Goal: Task Accomplishment & Management: Use online tool/utility

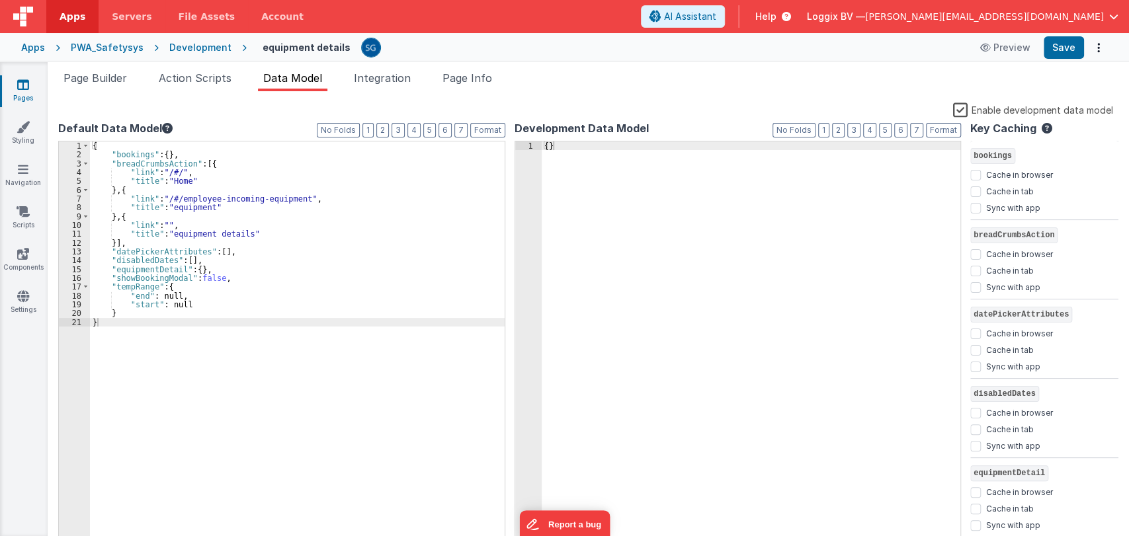
click at [16, 76] on div "Pages Styling Navigation Scripts Components Settings" at bounding box center [24, 299] width 48 height 474
click at [23, 73] on div "Pages Styling Navigation Scripts Components Settings" at bounding box center [24, 299] width 48 height 474
click at [23, 87] on icon at bounding box center [23, 84] width 12 height 13
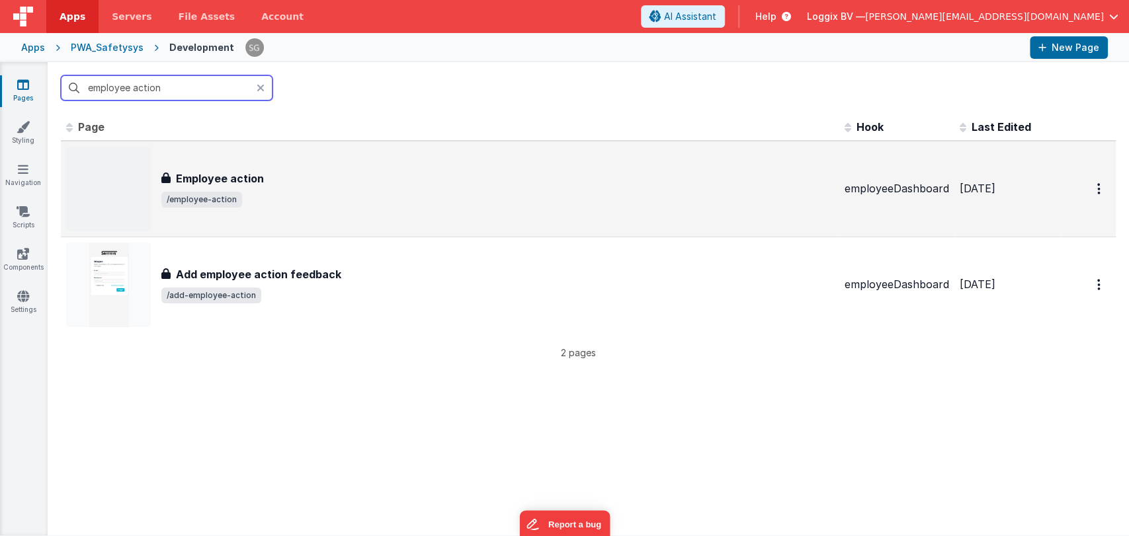
type input "employee action"
click at [247, 167] on div "Employee action Employee action /employee-action" at bounding box center [450, 189] width 768 height 85
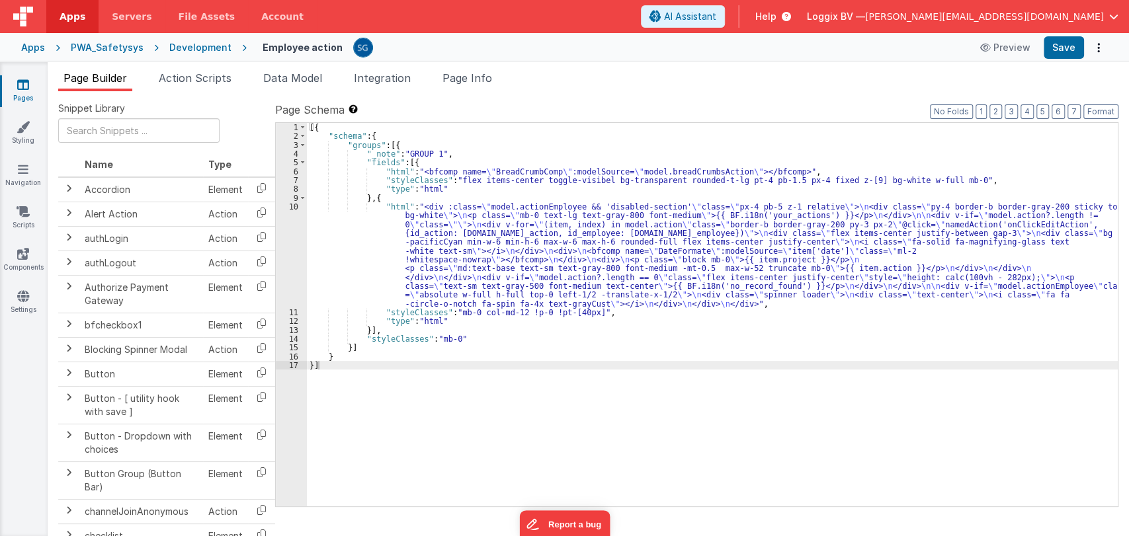
click at [368, 278] on div "[{ "schema" : { "groups" : [{ "_note" : "GROUP 1" , "fields" : [{ "html" : "<bf…" at bounding box center [712, 323] width 811 height 401
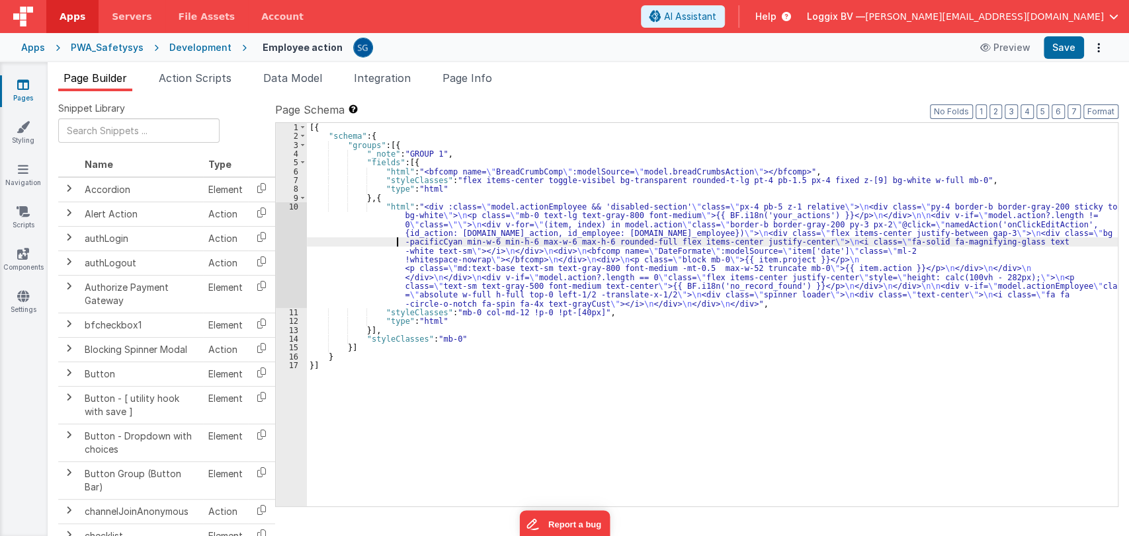
click at [355, 244] on div "[{ "schema" : { "groups" : [{ "_note" : "GROUP 1" , "fields" : [{ "html" : "<bf…" at bounding box center [712, 323] width 811 height 401
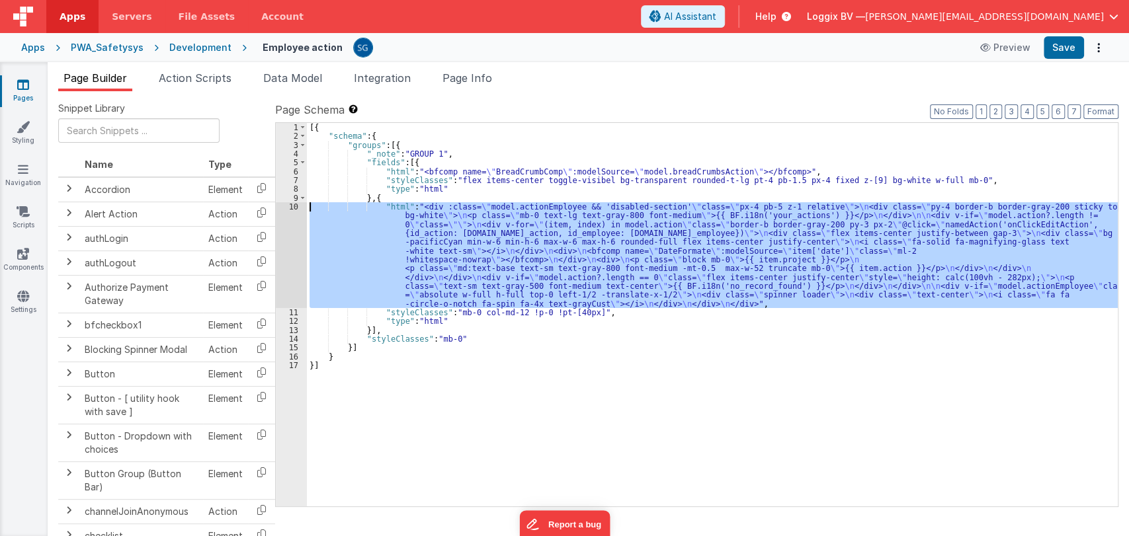
click at [292, 206] on div "10" at bounding box center [291, 255] width 31 height 106
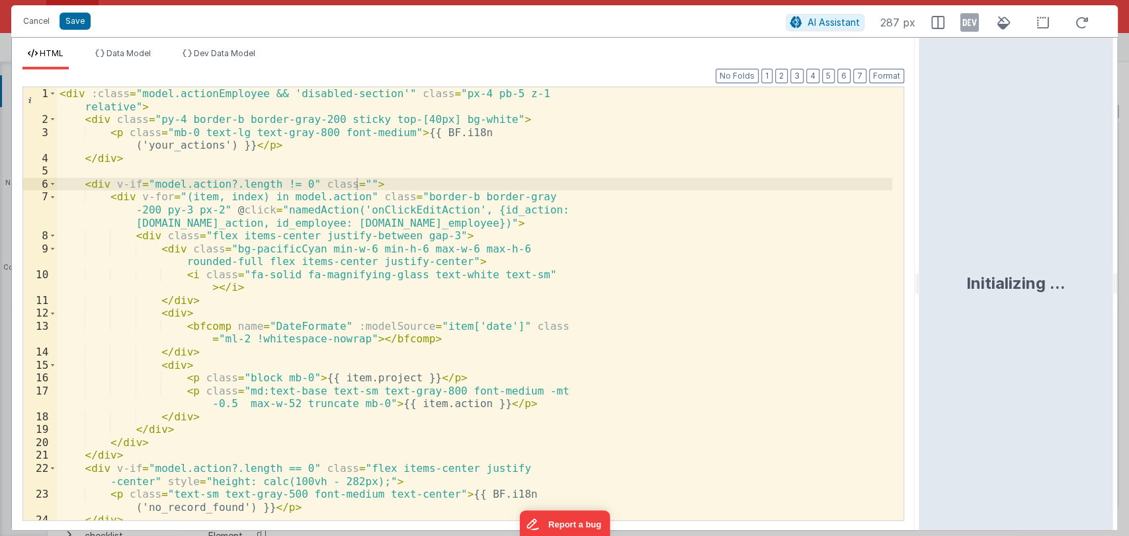
drag, startPoint x: 563, startPoint y: 285, endPoint x: 940, endPoint y: 253, distance: 377.7
click at [940, 253] on html "Cancel Save AI Assistant 287 px HTML Data Model Dev Data Model Format 7 6 5 4 3…" at bounding box center [564, 268] width 1129 height 536
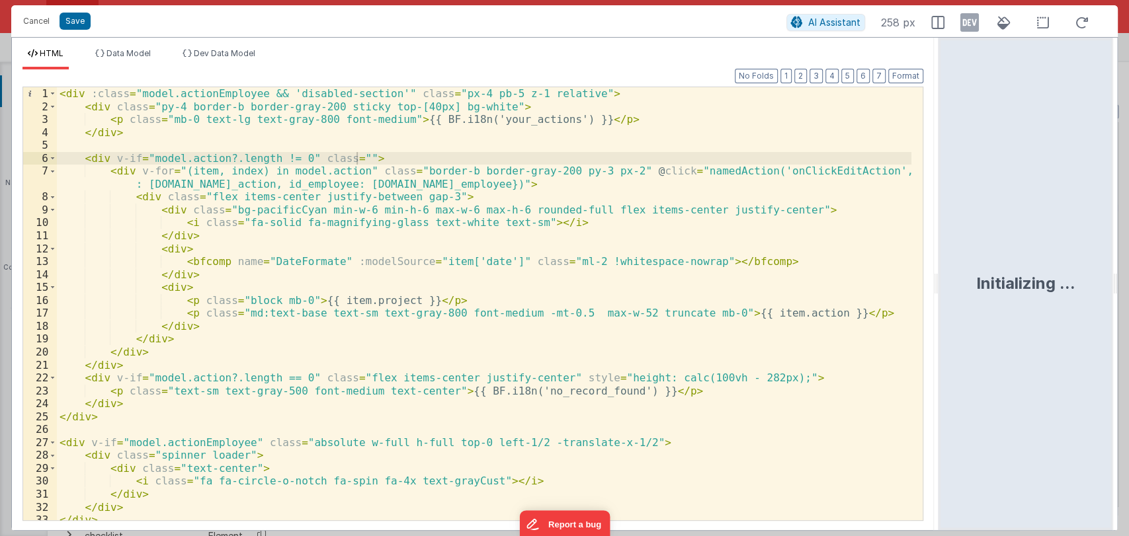
click at [583, 292] on div "< div :class = "model.actionEmployee && 'disabled-section'" class = "px-4 pb-5 …" at bounding box center [484, 316] width 854 height 459
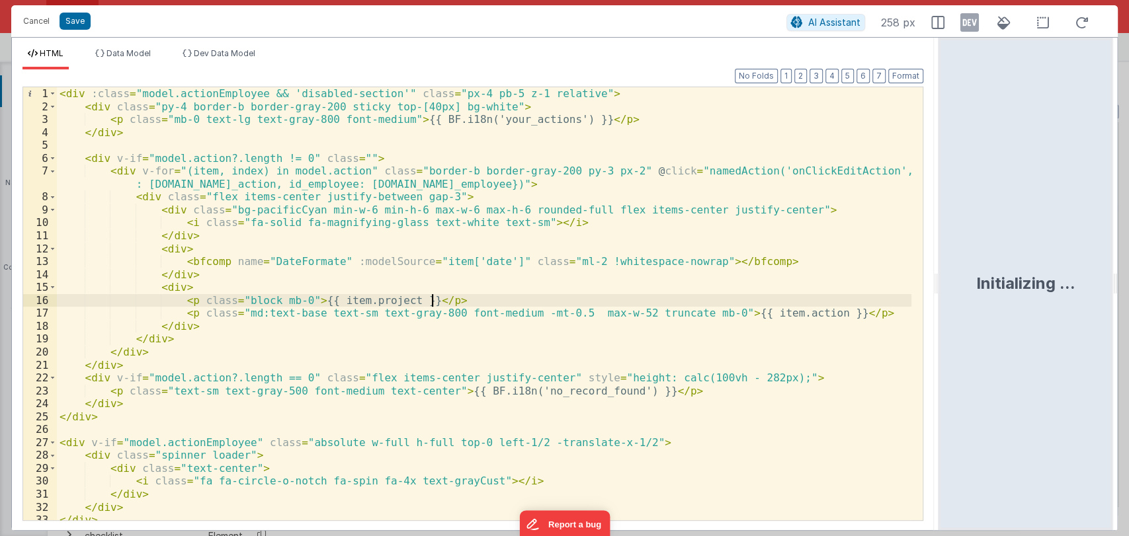
click at [477, 305] on div "< div :class = "model.actionEmployee && 'disabled-section'" class = "px-4 pb-5 …" at bounding box center [484, 316] width 854 height 459
click at [421, 340] on div "< div :class = "model.actionEmployee && 'disabled-section'" class = "px-4 pb-5 …" at bounding box center [484, 316] width 854 height 459
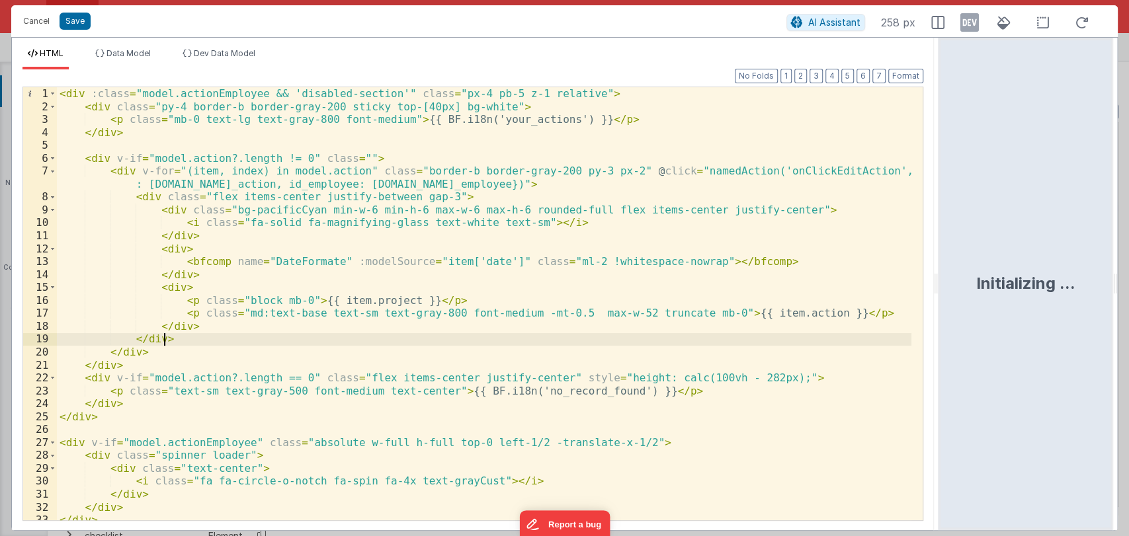
click at [354, 292] on div "< div :class = "model.actionEmployee && 'disabled-section'" class = "px-4 pb-5 …" at bounding box center [484, 316] width 854 height 459
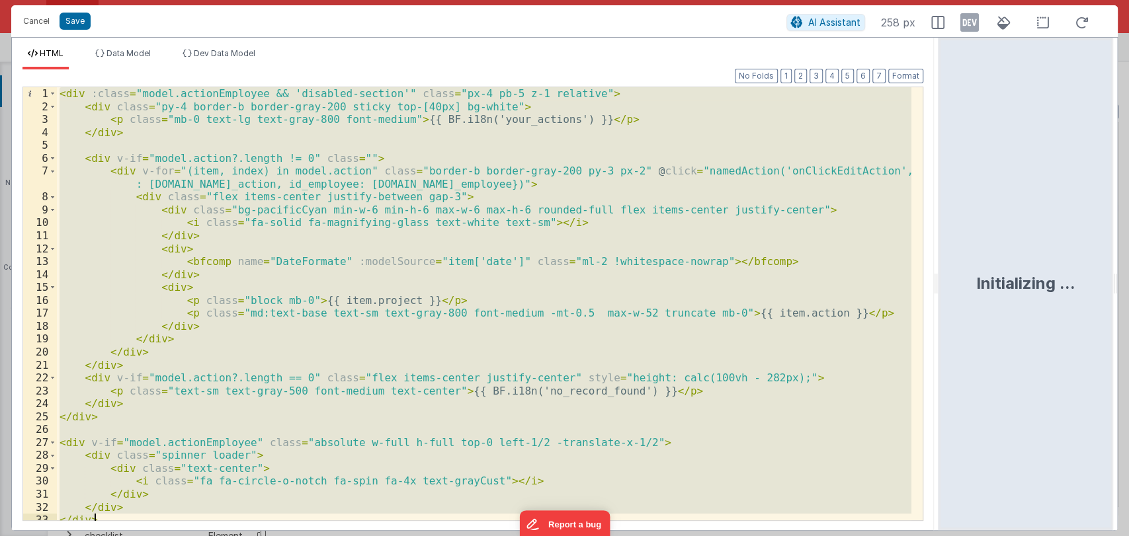
click at [497, 264] on div "< div :class = "model.actionEmployee && 'disabled-section'" class = "px-4 pb-5 …" at bounding box center [484, 303] width 854 height 433
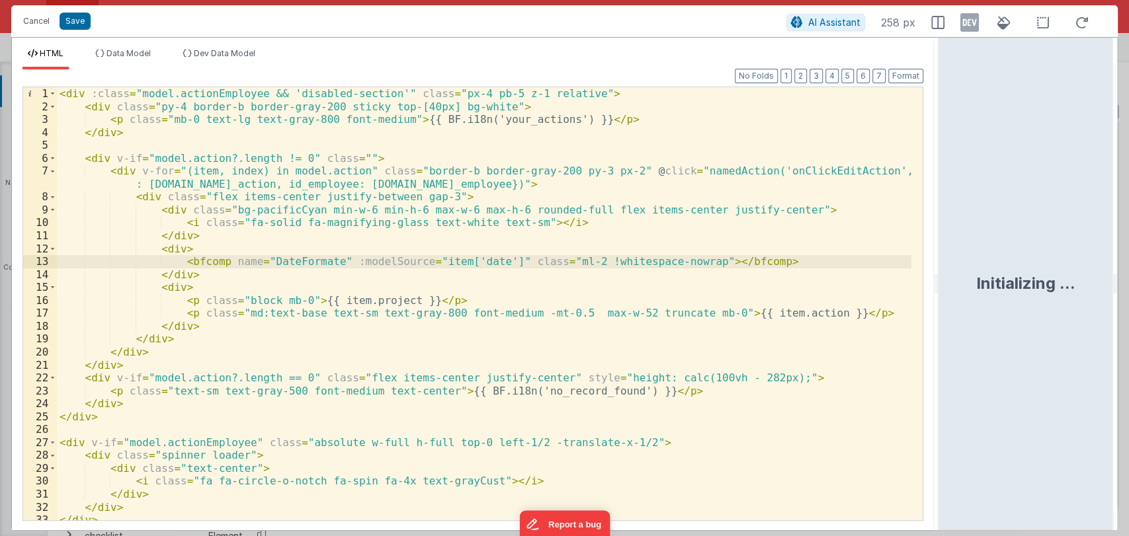
click at [320, 208] on div "< div :class = "model.actionEmployee && 'disabled-section'" class = "px-4 pb-5 …" at bounding box center [484, 316] width 854 height 459
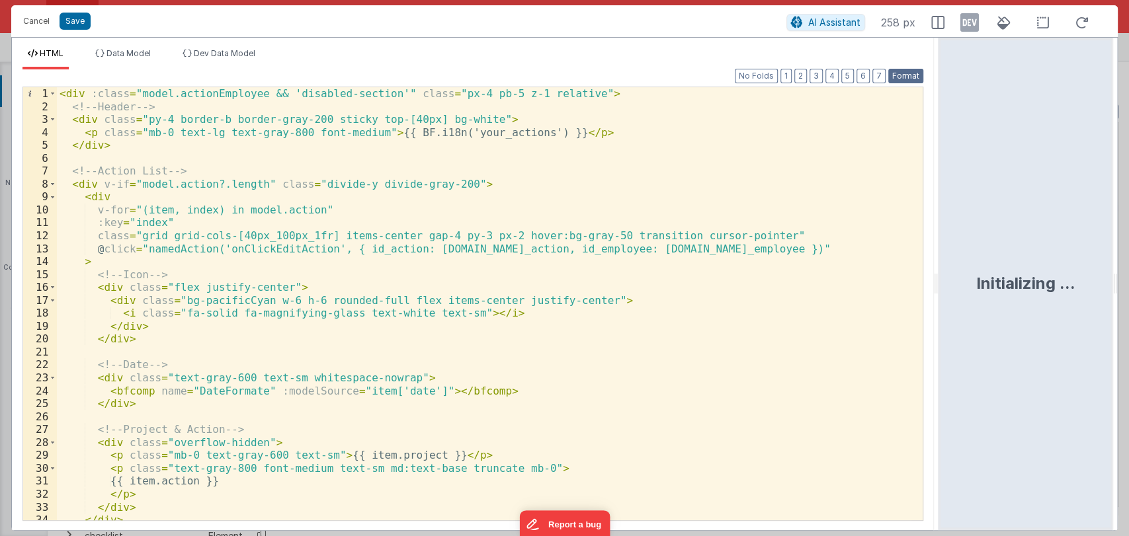
click at [905, 81] on button "Format" at bounding box center [905, 76] width 35 height 15
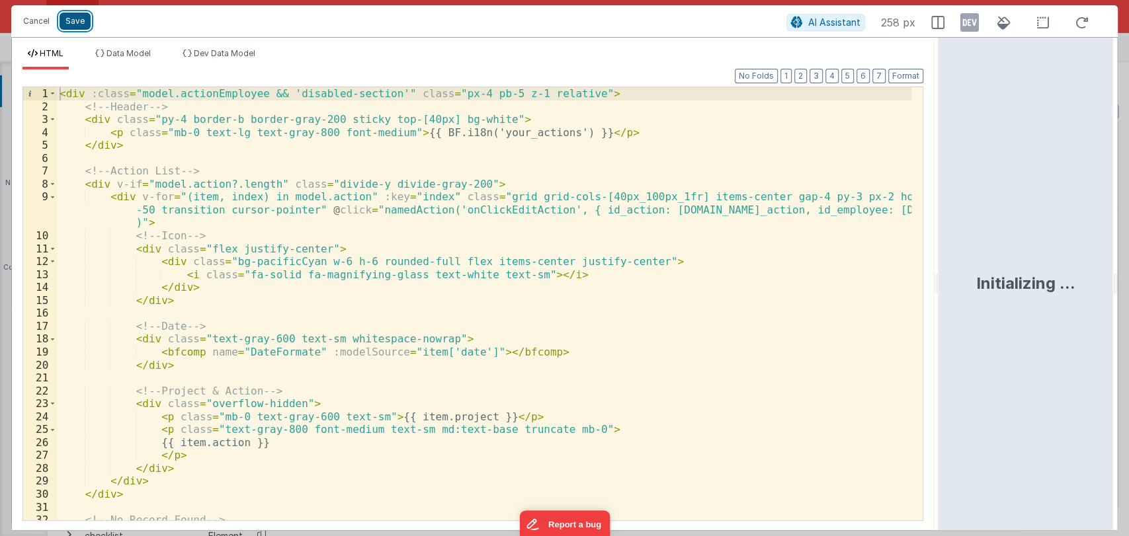
click at [79, 17] on button "Save" at bounding box center [75, 21] width 31 height 17
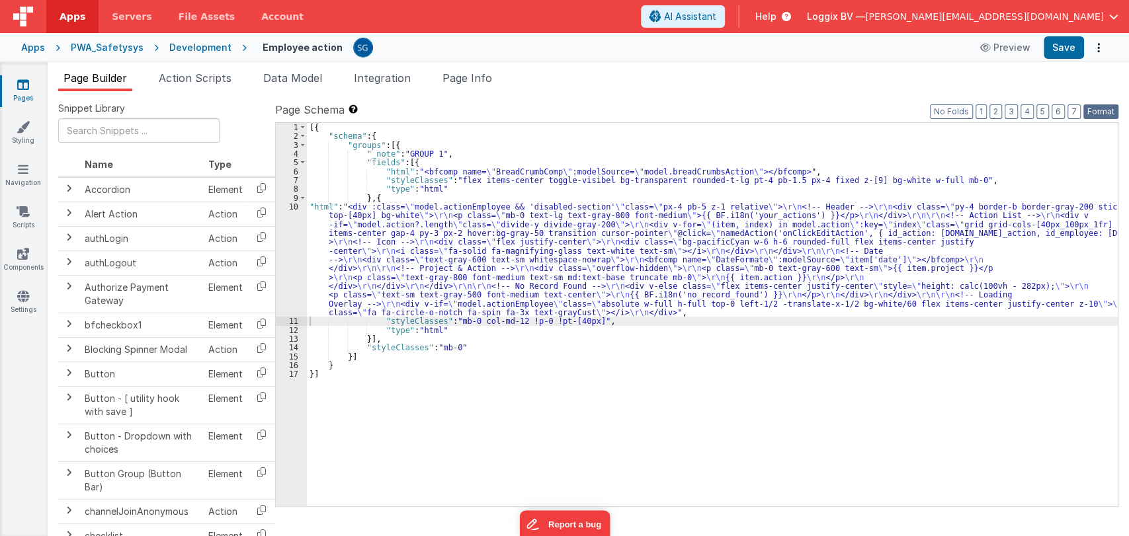
click at [1113, 106] on button "Format" at bounding box center [1100, 111] width 35 height 15
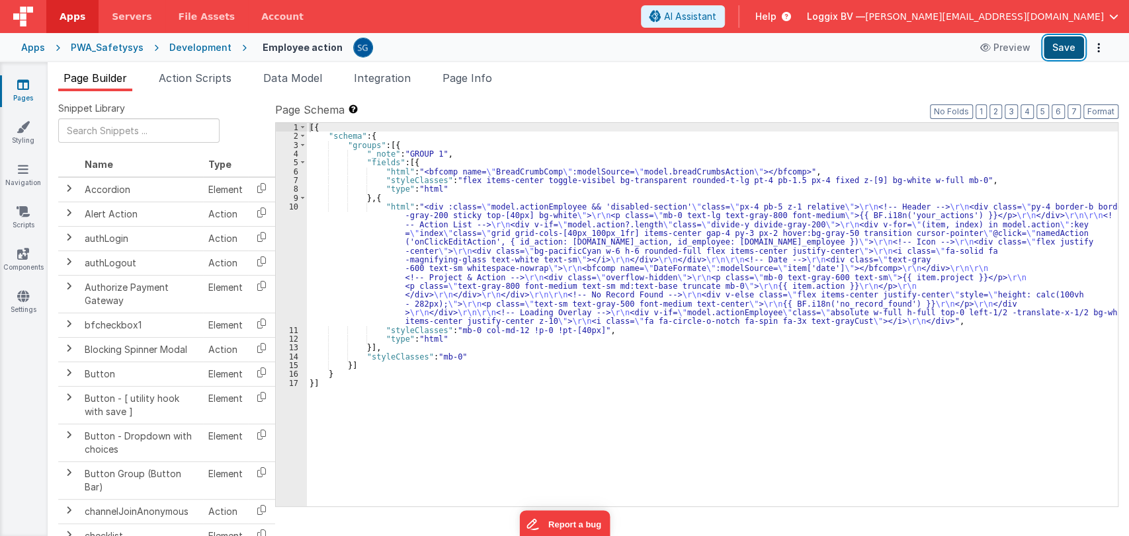
click at [1063, 50] on button "Save" at bounding box center [1064, 47] width 40 height 22
click at [24, 163] on icon at bounding box center [23, 169] width 11 height 13
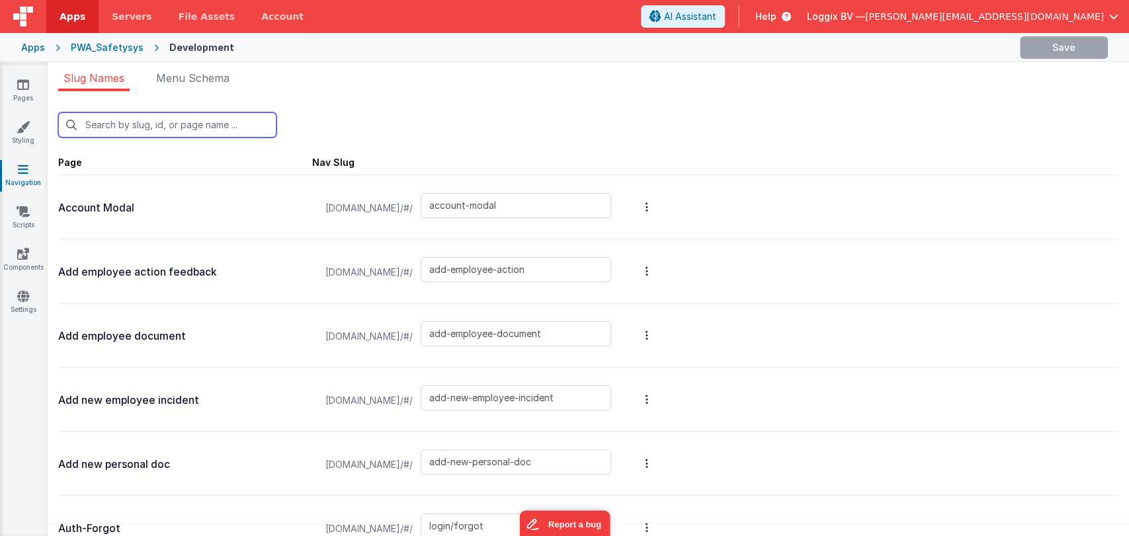
click at [204, 132] on input "text" at bounding box center [167, 124] width 218 height 25
type input "ad"
type input "add-employee-action"
type input "add-employee-document"
type input "add-new-employee-incident"
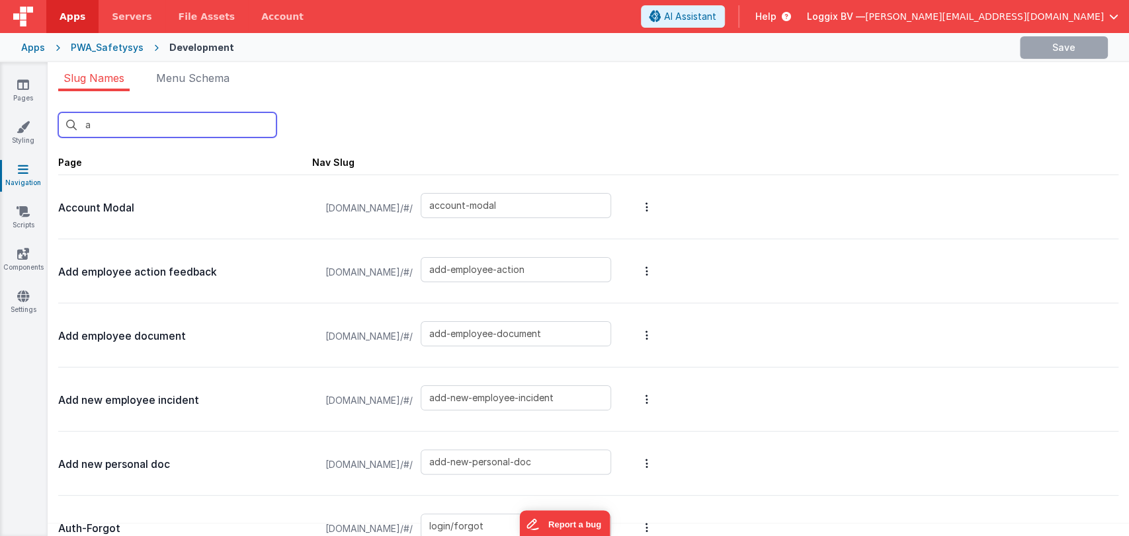
type input "add-new-personal-doc"
type input "default"
type input "error"
type input "project-equipment"
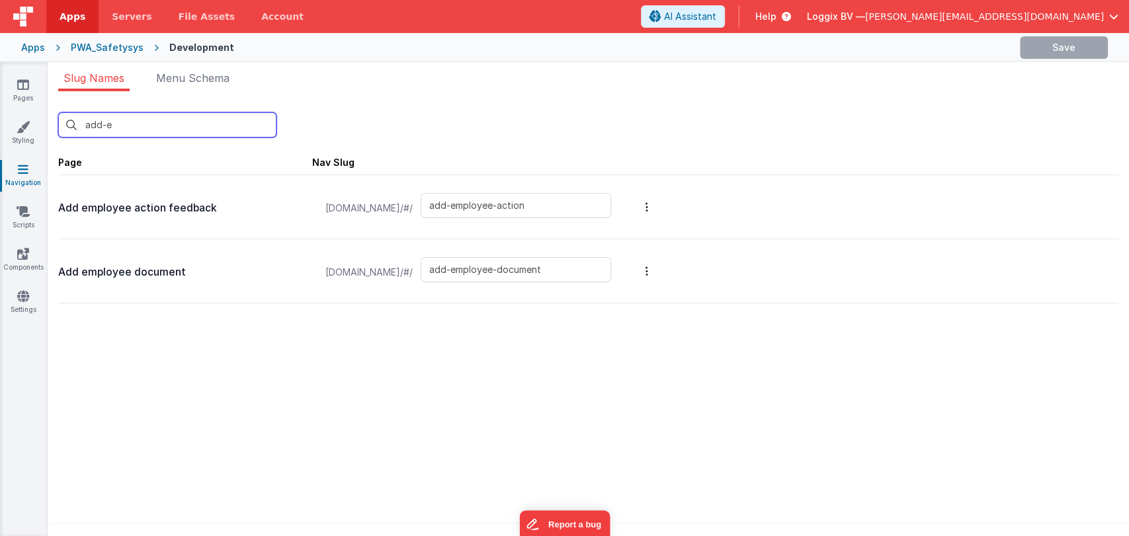
type input "add-em"
type input "add-employee-action"
type input "add-employee-document"
type input "add-em"
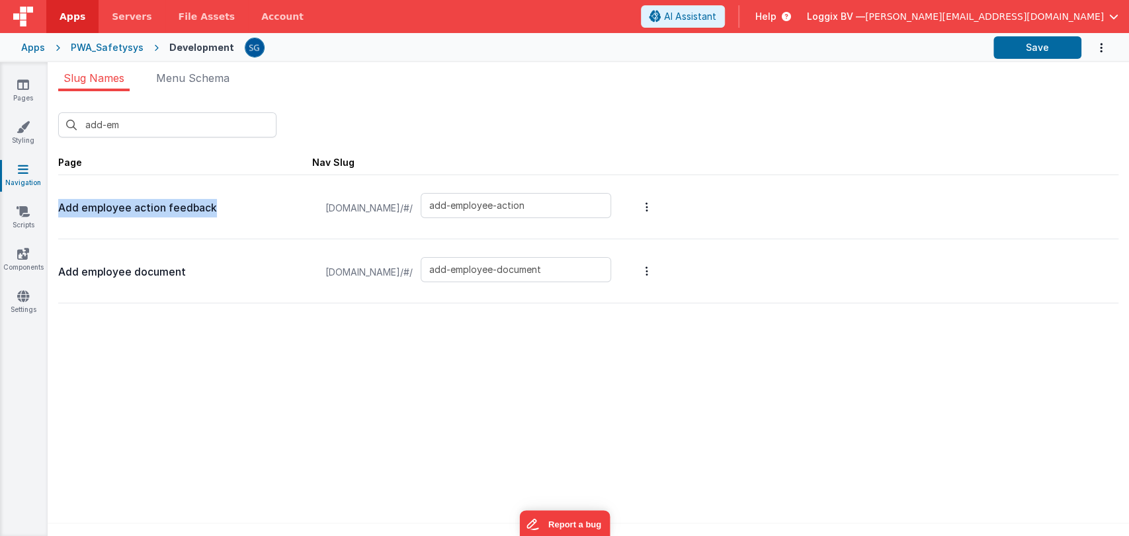
drag, startPoint x: 243, startPoint y: 205, endPoint x: 53, endPoint y: 212, distance: 190.6
click at [53, 212] on div "add-em New Slug Page Nav Slug Add employee action feedback pwa.clientportal.clo…" at bounding box center [588, 317] width 1081 height 453
click at [16, 85] on link "Pages" at bounding box center [23, 91] width 48 height 26
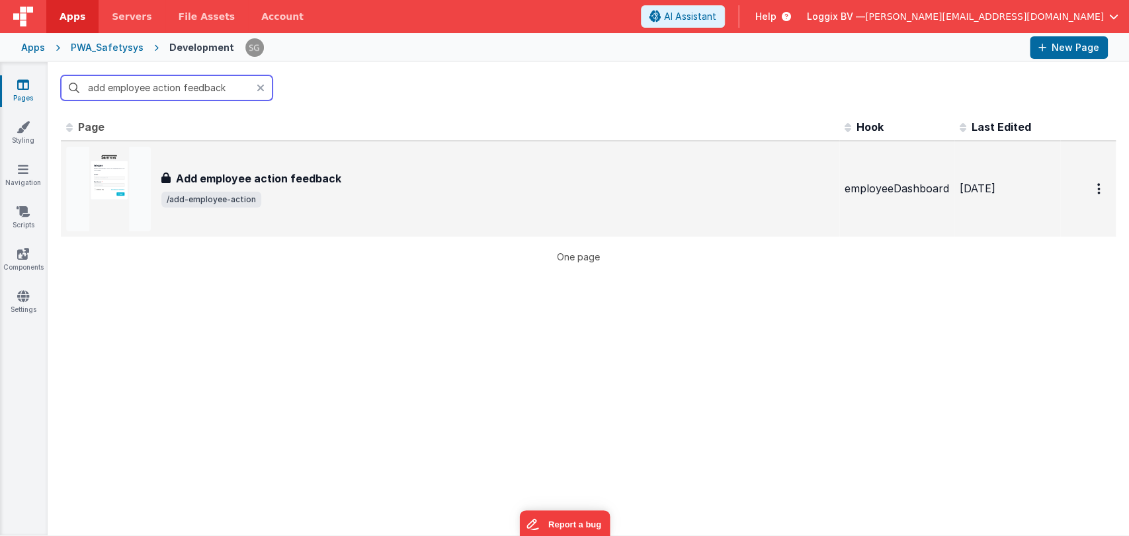
type input "add employee action feedback"
click at [225, 141] on td "Add employee action feedback Add employee action feedback /add-employee-action" at bounding box center [450, 189] width 778 height 96
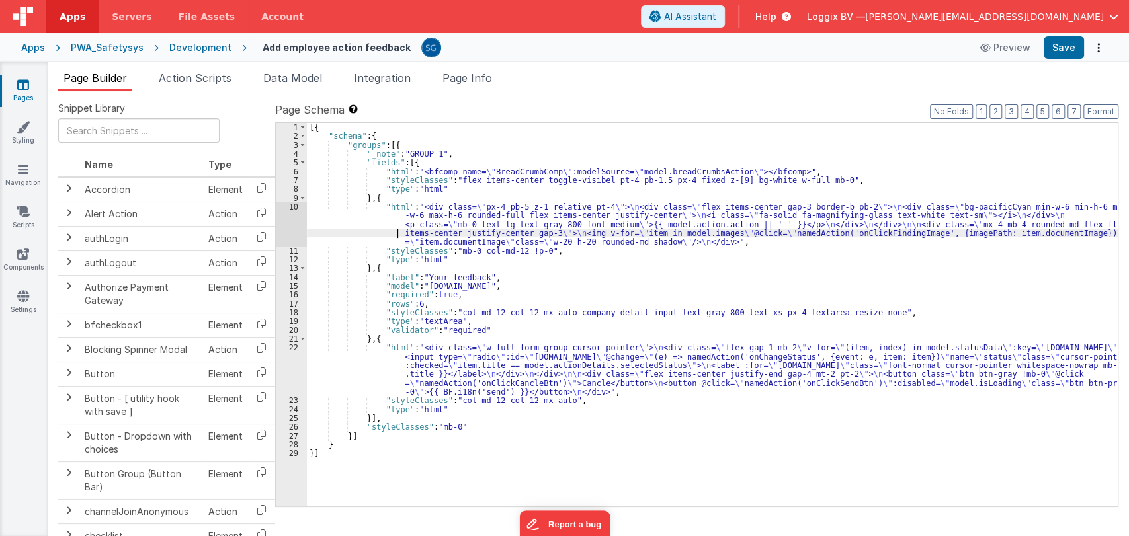
click at [340, 233] on div "[{ "schema" : { "groups" : [{ "_note" : "GROUP 1" , "fields" : [{ "html" : "<bf…" at bounding box center [712, 323] width 811 height 401
type input "class="flex items-center gap-3 border-b pb-2""
click at [360, 229] on div "[{ "schema" : { "groups" : [{ "_note" : "GROUP 1" , "fields" : [{ "html" : "<bf…" at bounding box center [712, 323] width 811 height 401
click at [296, 208] on div "10" at bounding box center [291, 224] width 31 height 44
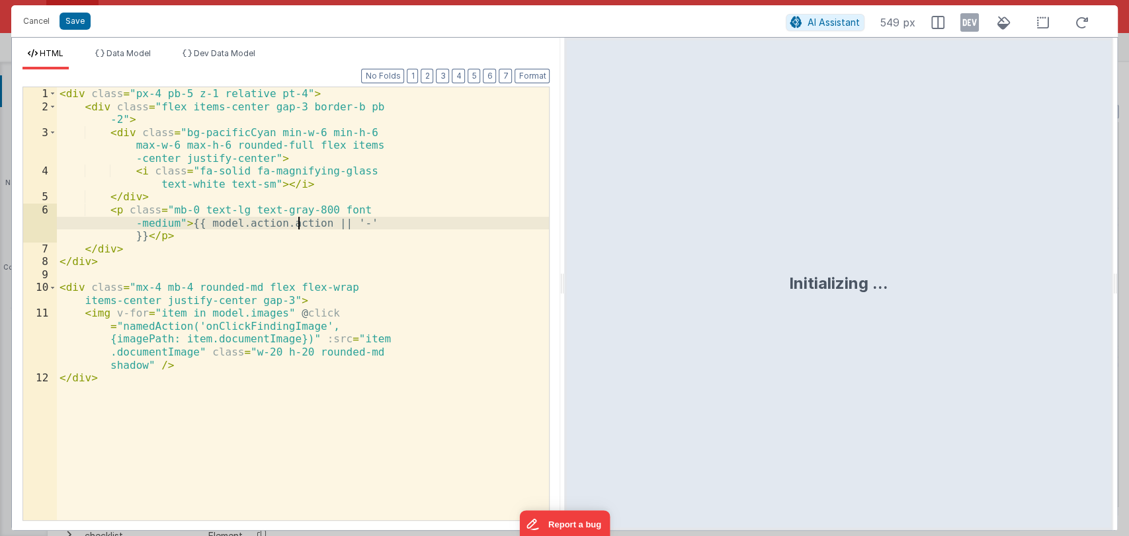
click at [296, 208] on div "< div class = "px-4 pb-5 z-1 relative pt-4" > < div class = "flex items-center …" at bounding box center [303, 316] width 492 height 459
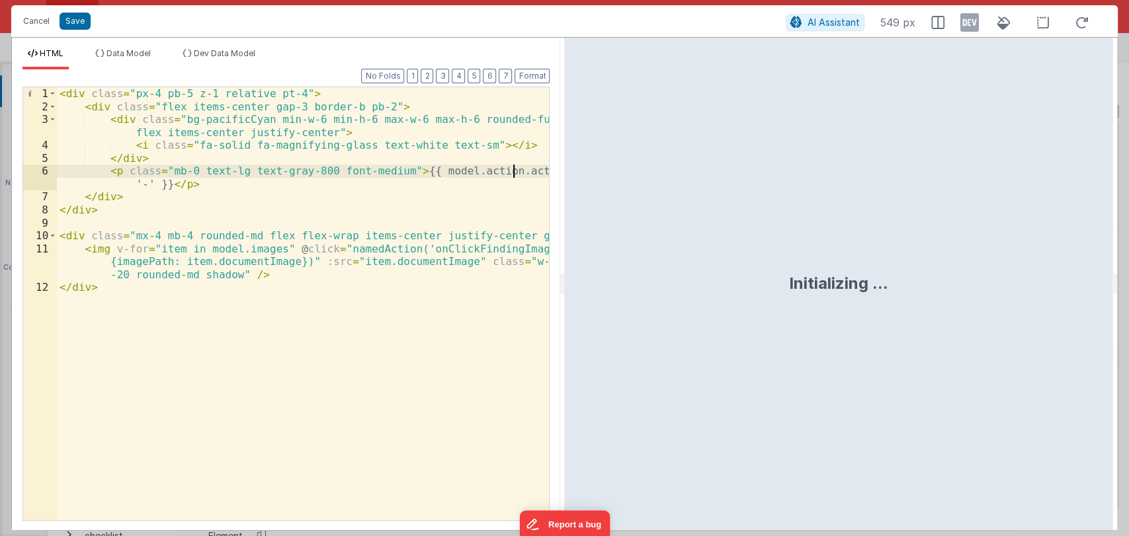
click at [344, 216] on div "< div class = "px-4 pb-5 z-1 relative pt-4" > < div class = "flex items-center …" at bounding box center [303, 316] width 493 height 459
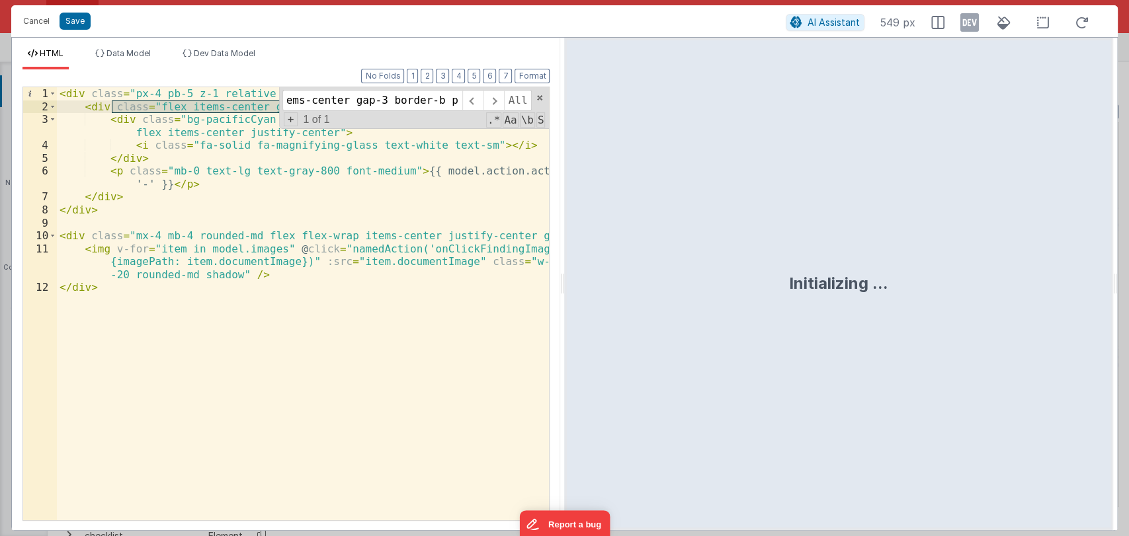
scroll to position [0, 84]
type input "class="flex items-center gap-3 border-b pb-2"
click at [541, 95] on span at bounding box center [539, 97] width 9 height 9
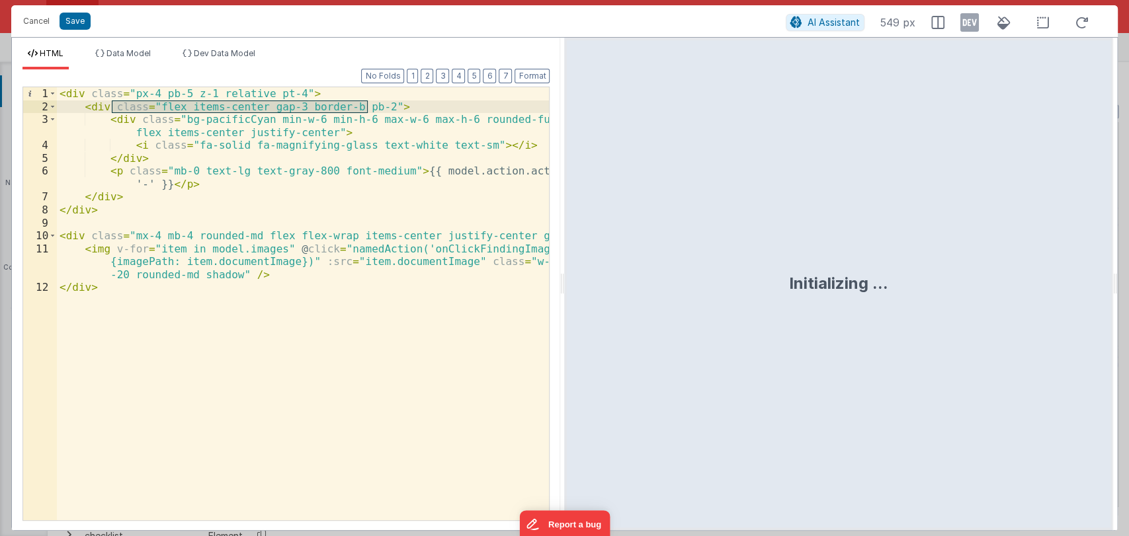
click at [375, 104] on div "< div class = "px-4 pb-5 z-1 relative pt-4" > < div class = "flex items-center …" at bounding box center [303, 316] width 493 height 459
click at [361, 105] on div "< div class = "px-4 pb-5 z-1 relative pt-4" > < div class = "flex items-center …" at bounding box center [303, 316] width 493 height 459
click at [233, 170] on div "< div class = "px-4 pb-5 z-1 relative pt-4" > < div class = "flex items-center …" at bounding box center [303, 316] width 493 height 459
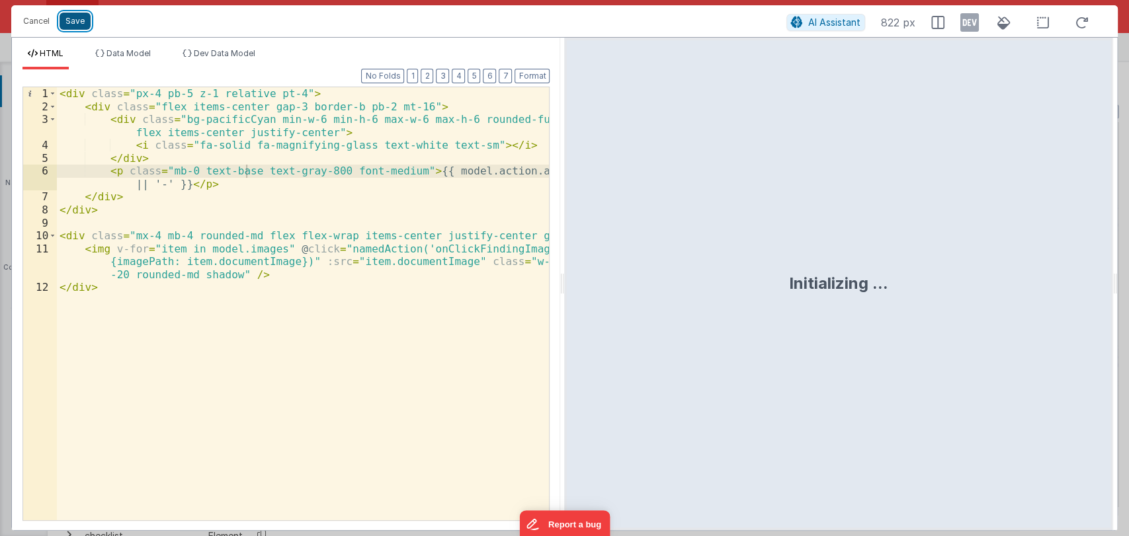
click at [69, 20] on button "Save" at bounding box center [75, 21] width 31 height 17
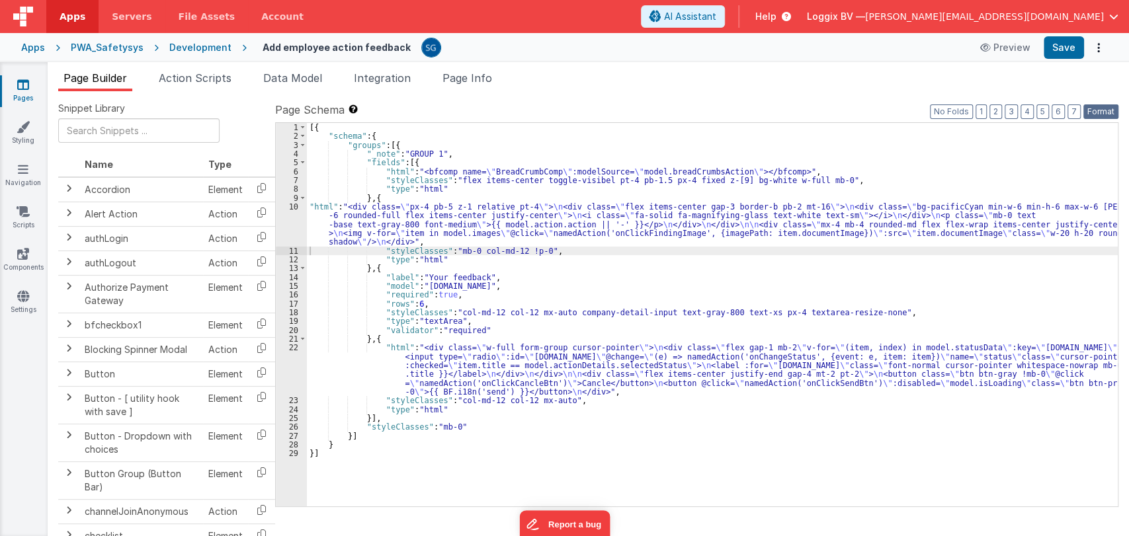
click at [1104, 108] on button "Format" at bounding box center [1100, 111] width 35 height 15
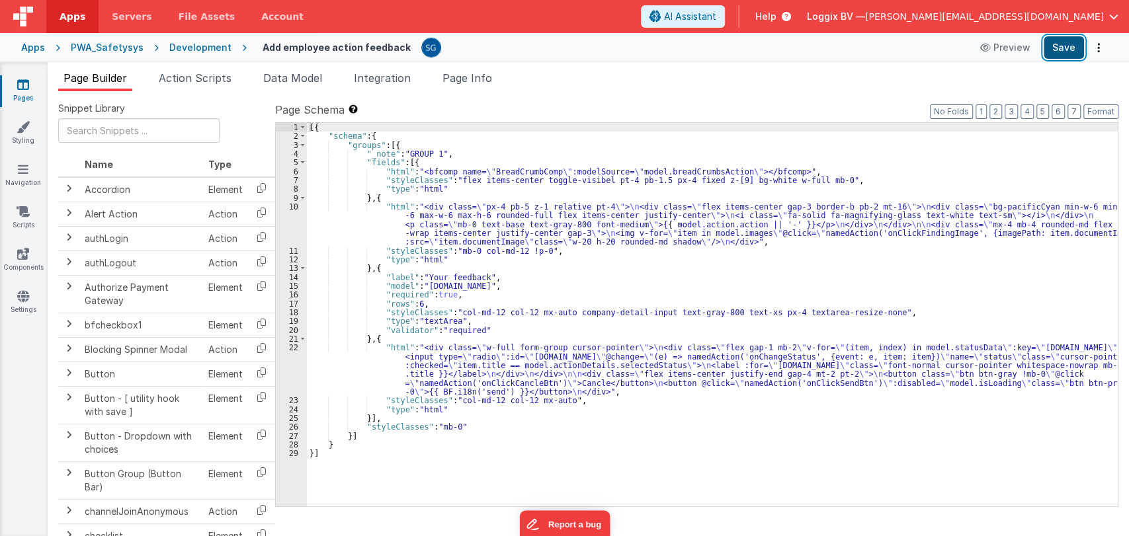
click at [1069, 43] on button "Save" at bounding box center [1064, 47] width 40 height 22
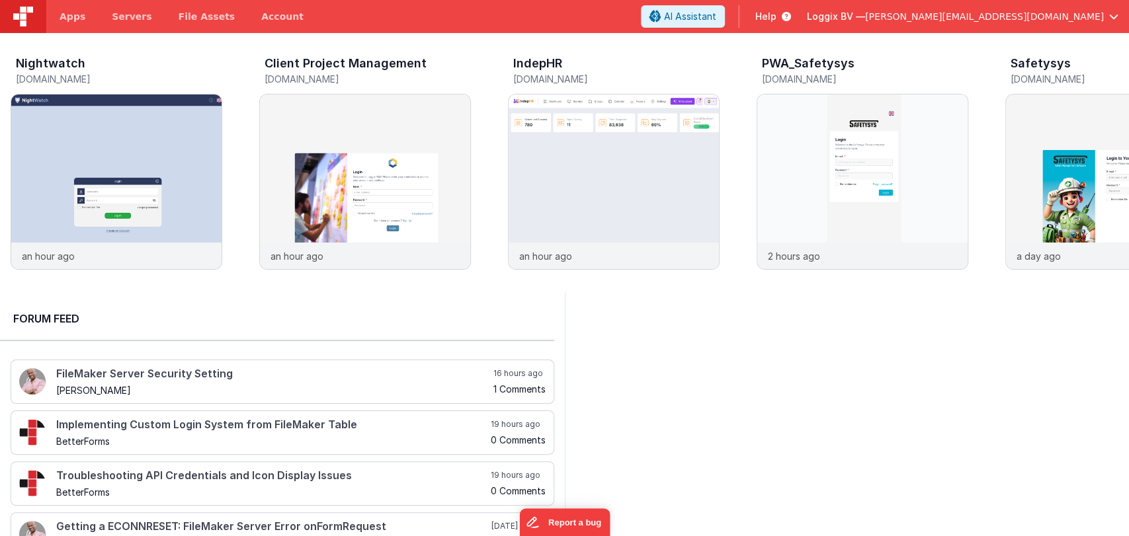
scroll to position [348, 0]
